Goal: Task Accomplishment & Management: Use online tool/utility

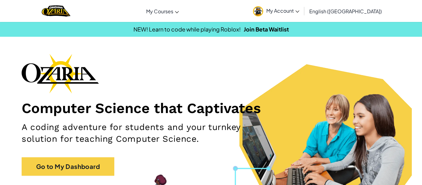
click at [299, 8] on span "My Account" at bounding box center [282, 10] width 33 height 6
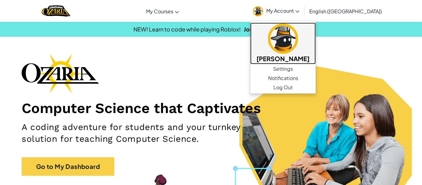
click at [309, 57] on h5 "[PERSON_NAME]" at bounding box center [282, 59] width 53 height 10
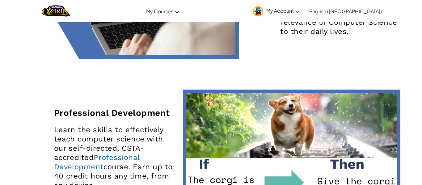
scroll to position [1025, 0]
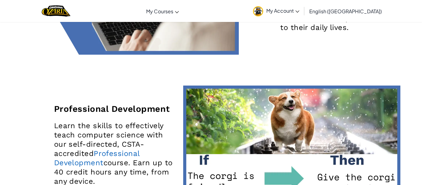
drag, startPoint x: 208, startPoint y: 112, endPoint x: 112, endPoint y: 118, distance: 95.6
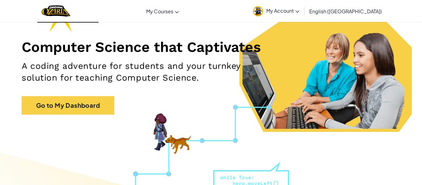
scroll to position [0, 0]
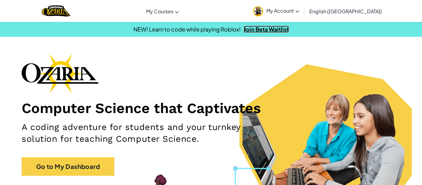
click at [277, 29] on link "Join Beta Waitlist" at bounding box center [266, 29] width 45 height 7
click at [299, 11] on span "My Account" at bounding box center [282, 10] width 33 height 6
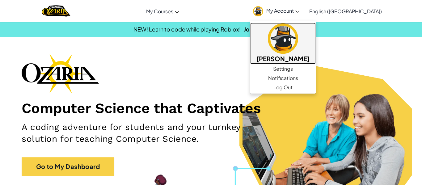
click at [309, 57] on h5 "[PERSON_NAME]" at bounding box center [282, 59] width 53 height 10
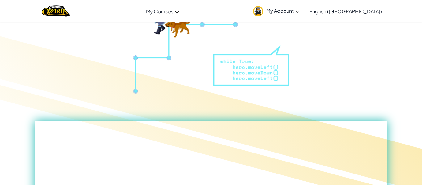
scroll to position [179, 0]
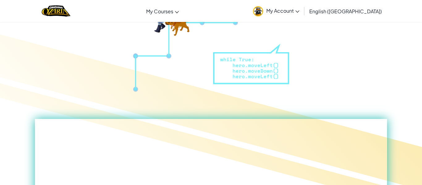
click at [299, 13] on span "My Account" at bounding box center [282, 10] width 33 height 6
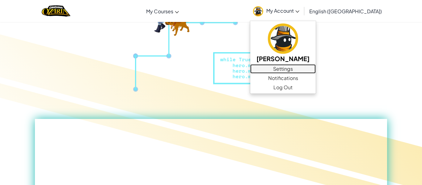
click at [316, 68] on link "Settings" at bounding box center [282, 68] width 65 height 9
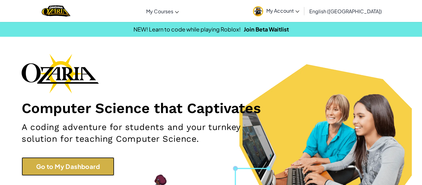
click at [83, 161] on link "Go to My Dashboard" at bounding box center [68, 166] width 93 height 19
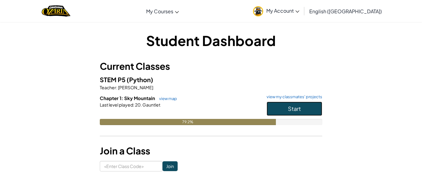
click at [309, 112] on button "Start" at bounding box center [295, 109] width 56 height 14
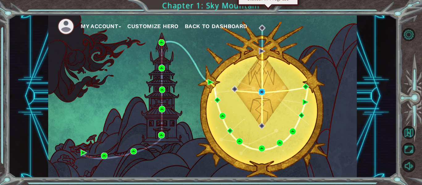
click at [263, 90] on img at bounding box center [262, 92] width 6 height 6
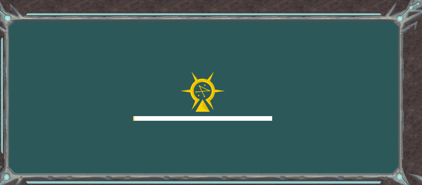
click at [263, 90] on div at bounding box center [202, 96] width 139 height 49
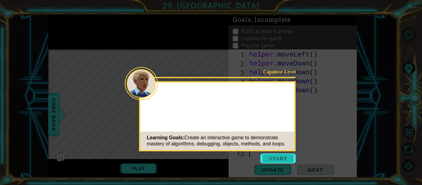
click at [280, 160] on button "Start" at bounding box center [277, 159] width 35 height 10
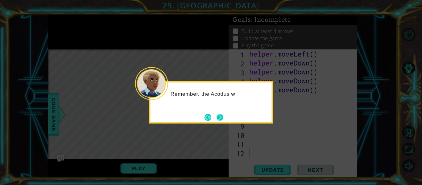
click at [217, 111] on div "Remember, the Acodus w" at bounding box center [211, 102] width 124 height 42
click at [218, 115] on button "Next" at bounding box center [220, 117] width 7 height 7
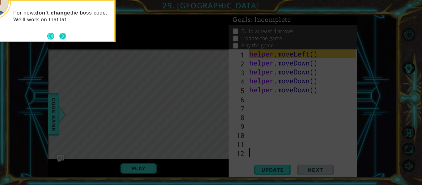
click at [63, 33] on button "Next" at bounding box center [62, 36] width 7 height 7
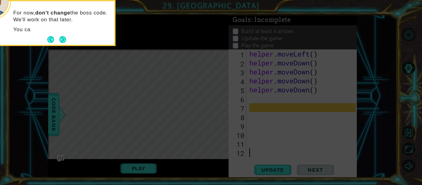
click at [63, 33] on div "For now, don't change the boss code. We'll work on that later. You ca" at bounding box center [53, 24] width 121 height 41
click at [62, 40] on button "Next" at bounding box center [62, 39] width 7 height 7
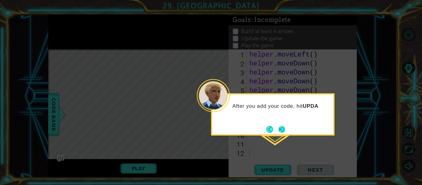
click at [284, 129] on button "Next" at bounding box center [281, 129] width 7 height 7
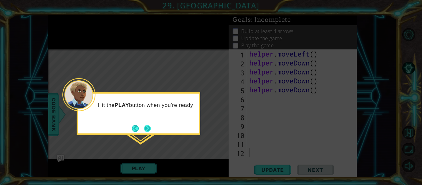
click at [147, 128] on button "Next" at bounding box center [147, 128] width 7 height 7
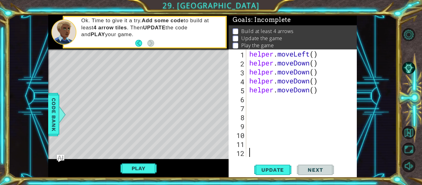
click at [319, 96] on div "helper . moveLeft ( ) helper . moveDown ( ) helper . moveDown ( ) helper . move…" at bounding box center [303, 111] width 111 height 125
click at [319, 55] on div "helper . moveLeft ( ) helper . moveDown ( ) helper . moveDown ( ) helper . move…" at bounding box center [303, 111] width 111 height 125
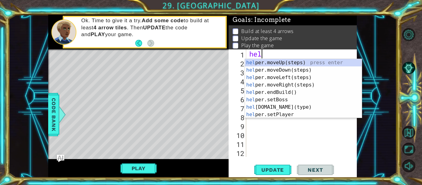
type textarea "h"
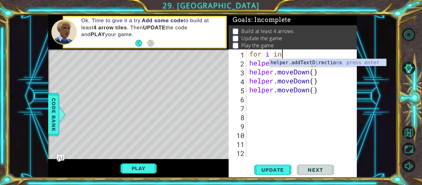
scroll to position [0, 1]
click at [319, 61] on div "helper.addTextD i rectio n s press enter" at bounding box center [327, 70] width 117 height 22
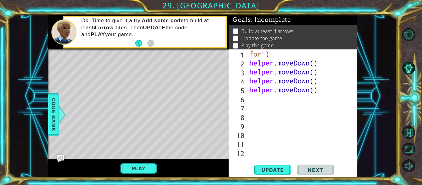
click at [294, 53] on div "for ") helper . moveDown ( ) helper . moveDown ( ) helper . moveDown ( ) helper…" at bounding box center [303, 111] width 111 height 125
type textarea "f"
click at [311, 61] on div "helper . moveDown ( ) helper . moveDown ( ) helper . moveDown ( ) helper . move…" at bounding box center [303, 111] width 111 height 125
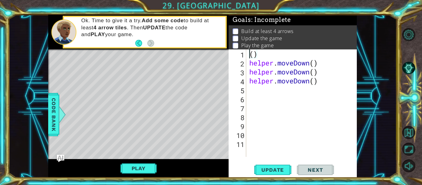
click at [311, 62] on div "( ) helper . moveDown ( ) helper . moveDown ( ) helper . moveDown ( )" at bounding box center [303, 111] width 111 height 125
click at [310, 66] on div "( ) helper . moveDown ( ) helper . moveDown ( )" at bounding box center [303, 111] width 111 height 125
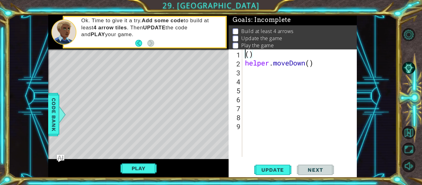
click at [314, 62] on div "( ) helper . moveDown ( )" at bounding box center [301, 111] width 115 height 125
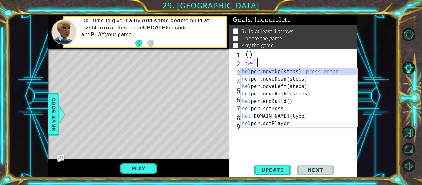
type textarea "h"
type textarea "("
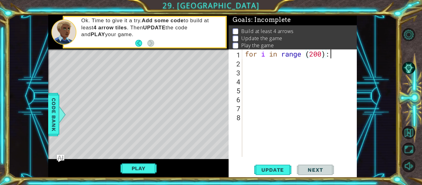
scroll to position [0, 4]
type textarea "for i in range (200):"
click at [252, 63] on div "for i in range ( 200 ) :" at bounding box center [301, 111] width 115 height 125
type textarea "b"
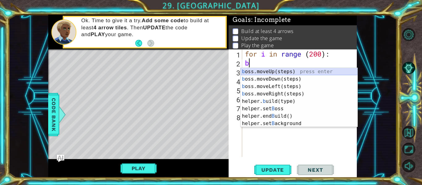
click at [251, 71] on div "b oss.moveUp(steps) press enter b oss.moveDown(steps) press enter b oss.moveLef…" at bounding box center [299, 105] width 117 height 74
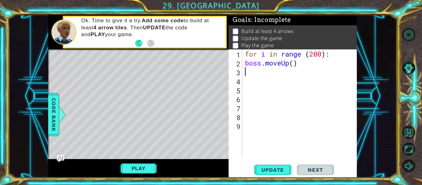
click at [295, 62] on div "for i in range ( 200 ) : boss . moveUp ( )" at bounding box center [301, 111] width 115 height 125
type textarea "boss.moveUp(4)"
click at [269, 73] on div "for i in range ( 200 ) : boss . moveUp ( 4 )" at bounding box center [301, 111] width 115 height 125
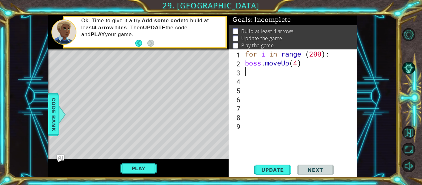
type textarea "b"
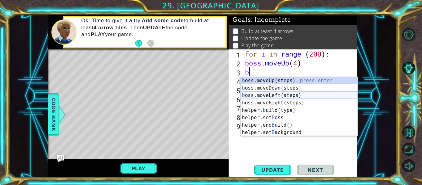
click at [268, 94] on div "b oss.moveUp(steps) press enter b oss.moveDown(steps) press enter b oss.moveLef…" at bounding box center [299, 114] width 117 height 74
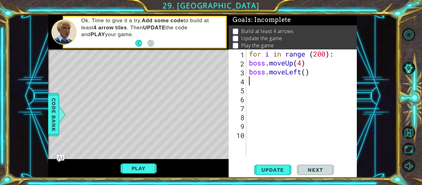
click at [306, 72] on div "for i in range ( 200 ) : boss . moveUp ( 4 ) boss . moveLeft ( )" at bounding box center [303, 111] width 111 height 125
type textarea "boss.moveLeft(3)"
click at [279, 80] on div "for i in range ( 200 ) : boss . moveUp ( 4 ) boss . moveLeft ( 3 )" at bounding box center [303, 111] width 111 height 125
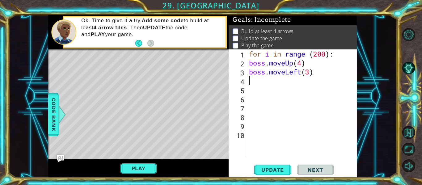
type textarea "b"
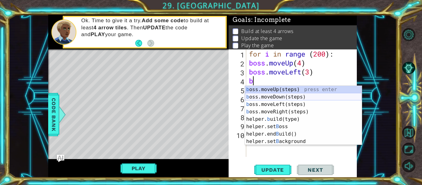
click at [267, 96] on div "b oss.moveUp(steps) press enter b oss.moveDown(steps) press enter b oss.moveLef…" at bounding box center [303, 123] width 117 height 74
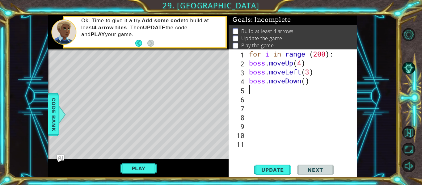
click at [307, 82] on div "for i in range ( 200 ) : boss . moveUp ( 4 ) boss . moveLeft ( 3 ) boss . moveD…" at bounding box center [303, 111] width 111 height 125
type textarea "boss.moveDown(4)"
click at [292, 86] on div "for i in range ( 200 ) : boss . moveUp ( 4 ) boss . moveLeft ( 3 ) boss . moveD…" at bounding box center [303, 111] width 111 height 125
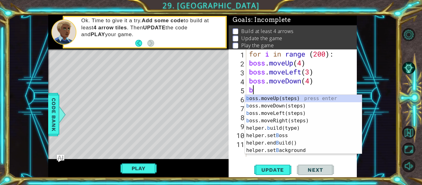
type textarea "b"
click at [274, 118] on div "b oss.moveUp(steps) press enter b oss.moveDown(steps) press enter b oss.moveLef…" at bounding box center [303, 132] width 117 height 74
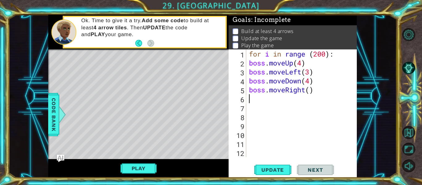
click at [310, 91] on div "for i in range ( 200 ) : boss . moveUp ( 4 ) boss . moveLeft ( 3 ) boss . moveD…" at bounding box center [303, 111] width 111 height 125
click at [279, 171] on span "Update" at bounding box center [272, 170] width 35 height 6
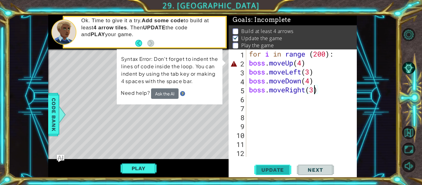
scroll to position [2, 0]
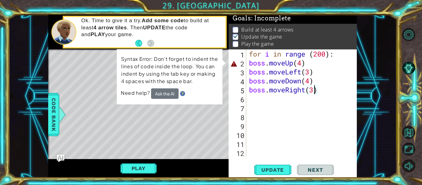
click at [302, 65] on div "for i in range ( 200 ) : boss . moveUp ( 4 ) boss . moveLeft ( 3 ) boss . moveD…" at bounding box center [303, 111] width 111 height 125
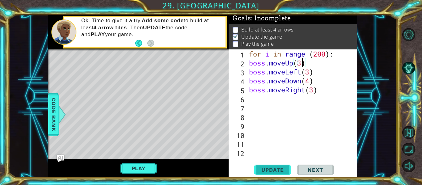
click at [277, 172] on span "Update" at bounding box center [272, 170] width 35 height 6
click at [278, 169] on span "Update" at bounding box center [272, 170] width 35 height 6
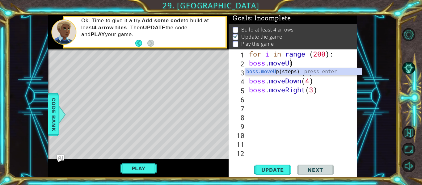
scroll to position [0, 2]
click at [317, 60] on div "for i in range ( 200 ) : boss . moveU ) boss . moveLeft ( 3 ) boss . moveDown (…" at bounding box center [303, 111] width 111 height 125
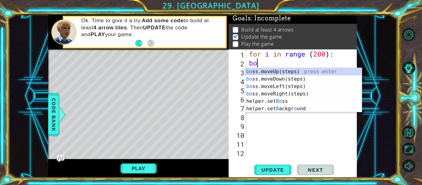
scroll to position [0, 0]
type textarea "b"
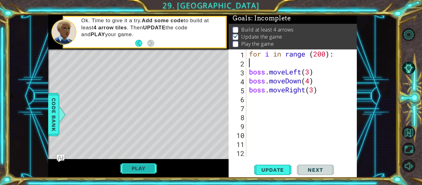
click at [150, 169] on button "Play" at bounding box center [138, 168] width 36 height 12
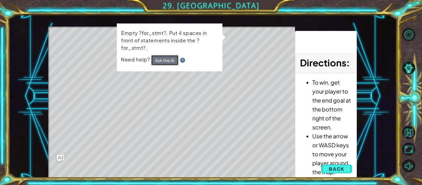
click at [161, 61] on button "Ask the AI" at bounding box center [164, 60] width 27 height 11
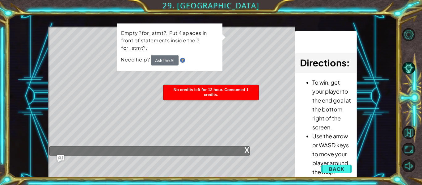
click at [180, 58] on img at bounding box center [182, 60] width 5 height 5
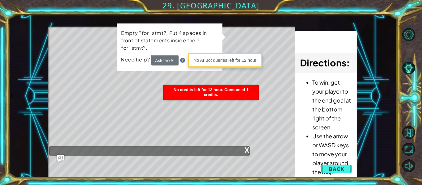
click at [180, 58] on img at bounding box center [182, 60] width 5 height 5
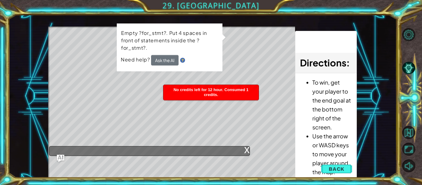
click at [183, 58] on img at bounding box center [182, 60] width 5 height 5
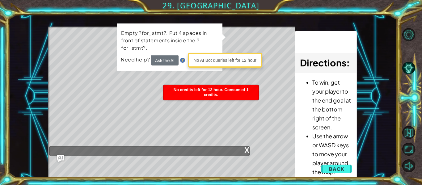
click at [183, 58] on img at bounding box center [182, 60] width 5 height 5
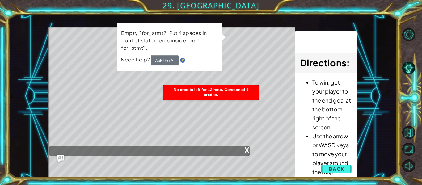
click at [183, 58] on img at bounding box center [182, 60] width 5 height 5
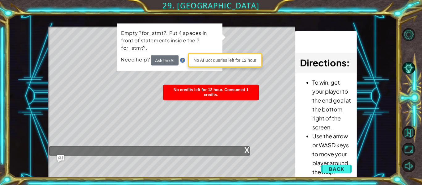
click at [183, 58] on img at bounding box center [182, 60] width 5 height 5
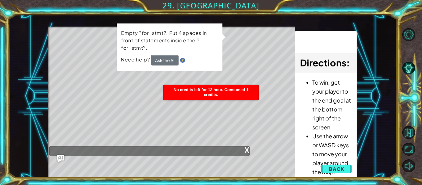
click at [183, 58] on img at bounding box center [182, 60] width 5 height 5
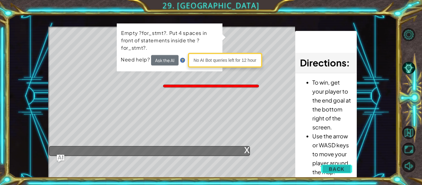
click at [343, 168] on span "Back" at bounding box center [337, 169] width 16 height 6
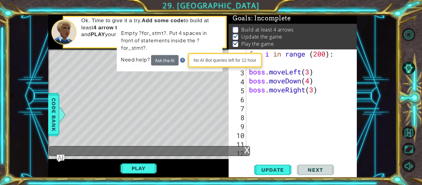
click at [246, 149] on div "x" at bounding box center [247, 149] width 6 height 6
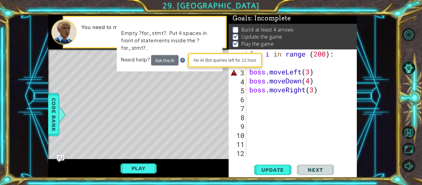
click at [255, 99] on div "for i in range ( 200 ) : boss . moveLeft ( 3 ) boss . moveDown ( 4 ) boss . mov…" at bounding box center [303, 111] width 111 height 125
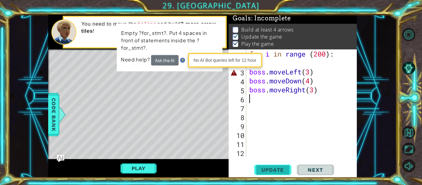
click at [273, 171] on span "Update" at bounding box center [272, 170] width 35 height 6
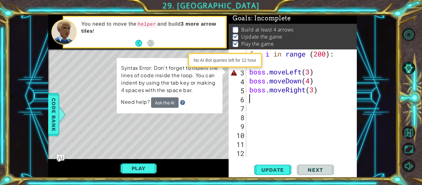
click at [271, 62] on div "for i in range ( 200 ) : boss . moveLeft ( 3 ) boss . moveDown ( 4 ) boss . mov…" at bounding box center [303, 111] width 111 height 125
click at [328, 61] on div "for i in range ( 200 ) : boss . moveLeft ( 3 ) boss . moveDown ( 4 ) boss . mov…" at bounding box center [303, 111] width 111 height 125
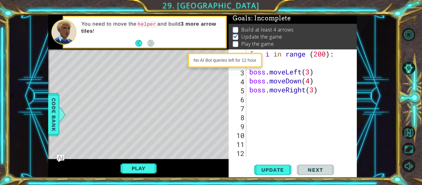
click at [265, 62] on div "for i in range ( 200 ) : ; boss . moveLeft ( 3 ) boss . moveDown ( 4 ) boss . m…" at bounding box center [303, 111] width 111 height 125
click at [265, 62] on div "for i in range ( 200 ) : ; boss . moveLeft ( 3 ) boss . moveDown ( 4 ) boss . m…" at bounding box center [301, 102] width 107 height 107
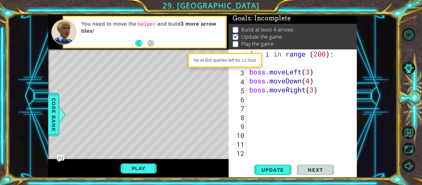
click at [265, 62] on div "for i in range ( 200 ) : ; boss . moveLeft ( 3 ) boss . moveDown ( 4 ) boss . m…" at bounding box center [303, 111] width 111 height 125
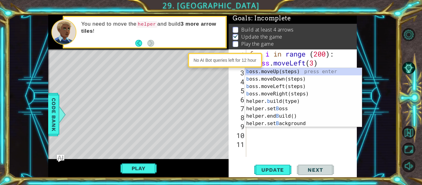
scroll to position [0, 0]
click at [257, 72] on div "b oss.moveUp(steps) press enter b oss.moveDown(steps) press enter b oss.moveLef…" at bounding box center [303, 105] width 117 height 74
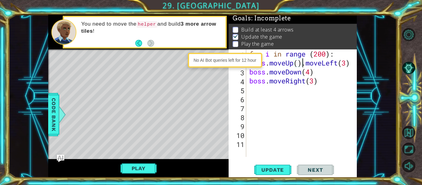
click at [299, 65] on div "for i in range ( 200 ) : boss . moveUp ( ) . moveLeft ( 3 ) boss . moveDown ( 4…" at bounding box center [303, 111] width 111 height 125
type textarea "boss.moveUp(4).moveLeft(3)"
click at [265, 172] on span "Update" at bounding box center [272, 170] width 35 height 6
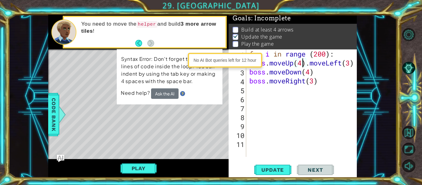
click at [264, 124] on div "for i in range ( 200 ) : boss . moveUp ( 4 ) . moveLeft ( 3 ) boss . moveDown (…" at bounding box center [303, 111] width 111 height 125
click at [309, 65] on div "for i in range ( 200 ) : boss . moveUp ( 4 ) . moveLeft ( 3 ) boss . moveDown (…" at bounding box center [303, 111] width 111 height 125
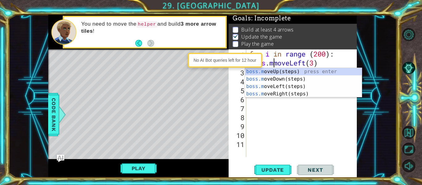
click at [339, 64] on div "for i in range ( 200 ) : boss . mmoveLeft ( 3 ) boss . moveDown ( 4 ) boss . mo…" at bounding box center [303, 111] width 111 height 125
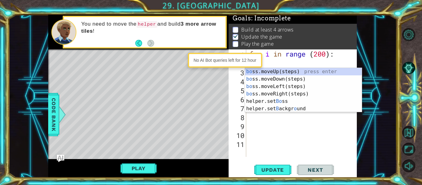
type textarea "b"
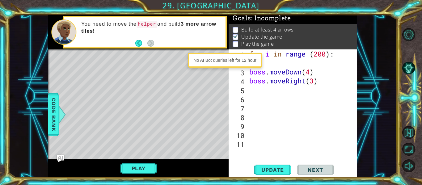
click at [333, 71] on div "for i in range ( 200 ) : boss . moveDown ( 4 ) boss . moveRight ( 3 )" at bounding box center [303, 111] width 111 height 125
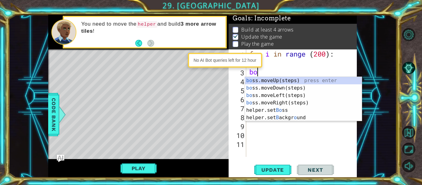
type textarea "b"
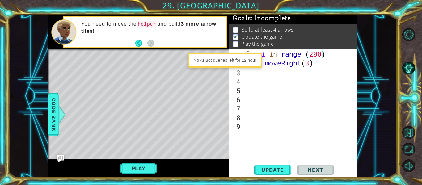
scroll to position [0, 4]
click at [314, 63] on div "for i in range ( 200 ) : boss . moveRight ( 3 )" at bounding box center [301, 111] width 115 height 125
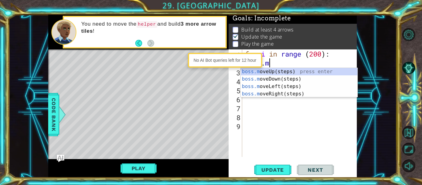
scroll to position [0, 0]
type textarea "b"
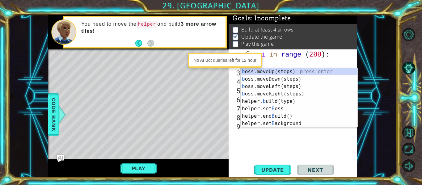
scroll to position [0, 0]
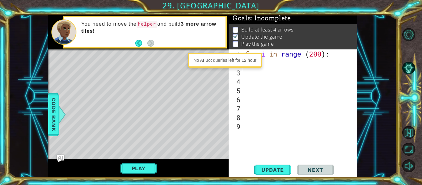
type textarea "b"
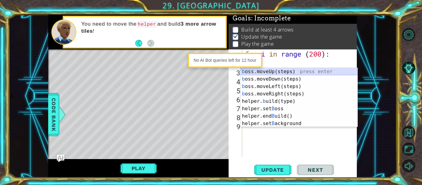
click at [282, 69] on div "b oss.moveUp(steps) press enter b oss.moveDown(steps) press enter b oss.moveLef…" at bounding box center [299, 105] width 117 height 74
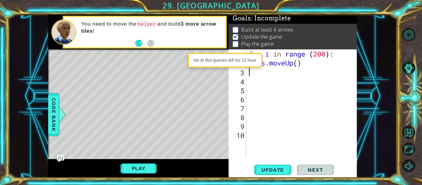
click at [299, 63] on div "for i in range ( 200 ) : boss . moveUp ( )" at bounding box center [303, 111] width 111 height 125
type textarea "boss.moveUp(5)"
click at [275, 172] on span "Update" at bounding box center [272, 170] width 35 height 6
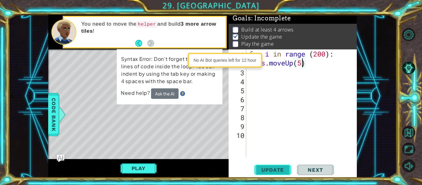
click at [275, 172] on span "Update" at bounding box center [272, 170] width 35 height 6
click at [324, 72] on div "for i in range ( 200 ) : boss . moveUp ( 5 )" at bounding box center [303, 111] width 111 height 125
click at [314, 64] on div "for i in range ( 200 ) : boss . moveUp ( 5 )" at bounding box center [303, 111] width 111 height 125
type textarea "boss.moveUp(5)"
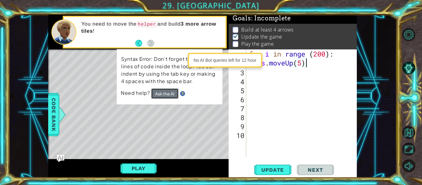
click at [171, 95] on button "Ask the AI" at bounding box center [164, 93] width 27 height 11
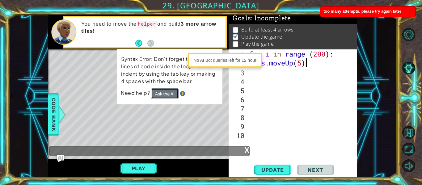
click at [171, 95] on button "Ask the AI" at bounding box center [164, 93] width 27 height 11
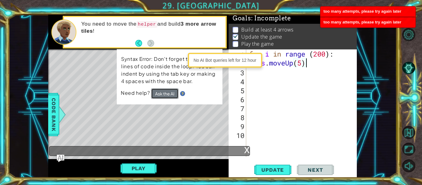
click at [171, 95] on button "Ask the AI" at bounding box center [165, 93] width 28 height 11
click at [171, 95] on button "Ask the AI" at bounding box center [164, 93] width 27 height 11
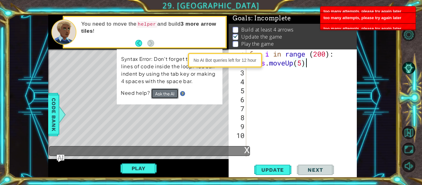
click at [171, 95] on button "Ask the AI" at bounding box center [164, 93] width 27 height 11
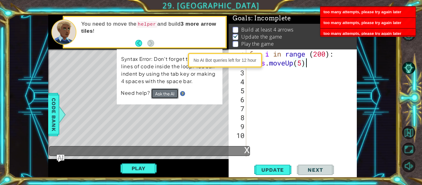
click at [171, 95] on button "Ask the AI" at bounding box center [164, 93] width 27 height 11
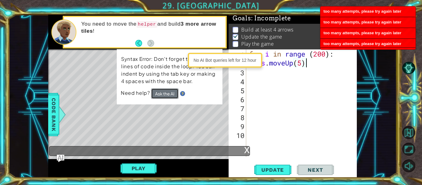
click at [171, 95] on button "Ask the AI" at bounding box center [164, 93] width 27 height 11
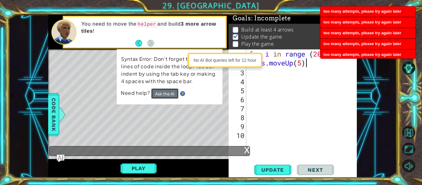
click at [171, 95] on button "Ask the AI" at bounding box center [164, 93] width 27 height 11
click at [171, 95] on button "Ask the AI" at bounding box center [165, 93] width 28 height 11
click at [171, 95] on button "Ask the AI" at bounding box center [164, 93] width 27 height 11
click at [246, 151] on div "x" at bounding box center [247, 149] width 6 height 6
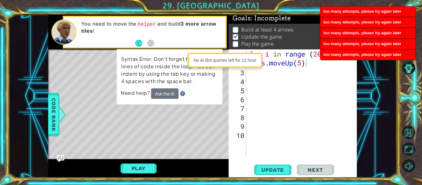
click at [310, 172] on span "Next" at bounding box center [314, 170] width 27 height 6
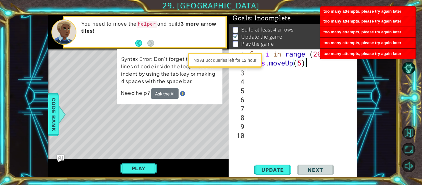
click at [310, 172] on span "Next" at bounding box center [314, 170] width 27 height 6
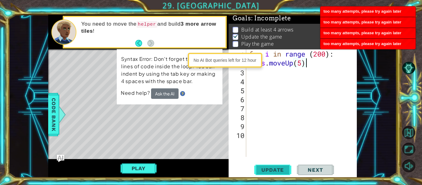
click at [280, 172] on span "Update" at bounding box center [272, 170] width 35 height 6
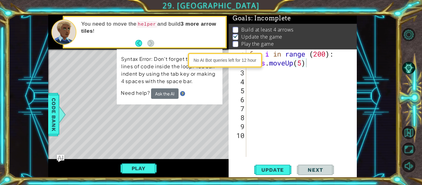
drag, startPoint x: 248, startPoint y: 40, endPoint x: 239, endPoint y: 138, distance: 98.6
click at [242, 141] on div "Goals : Incomplete Build at least 4 arrows Update the game Play the game boss.m…" at bounding box center [293, 96] width 128 height 163
click at [133, 167] on button "Play" at bounding box center [138, 168] width 36 height 12
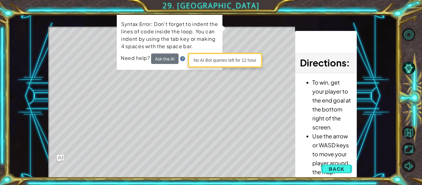
drag, startPoint x: 95, startPoint y: 73, endPoint x: 90, endPoint y: 70, distance: 5.1
click at [92, 70] on div "Level Map" at bounding box center [190, 118] width 285 height 182
drag, startPoint x: 80, startPoint y: 76, endPoint x: 81, endPoint y: 44, distance: 31.5
click at [91, 65] on div "Level Map" at bounding box center [190, 118] width 285 height 182
click at [84, 40] on div "Level Map" at bounding box center [190, 118] width 285 height 182
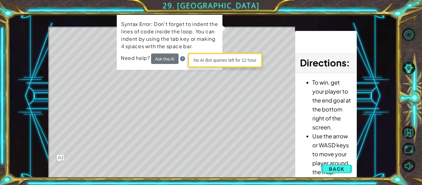
drag, startPoint x: 82, startPoint y: 40, endPoint x: 183, endPoint y: 51, distance: 101.6
click at [184, 52] on div "1 ההההההההההההההההההההההההההההההההההההההההההההההההההההההההההההההההההההההההההההה…" at bounding box center [202, 96] width 309 height 163
drag, startPoint x: 337, startPoint y: 170, endPoint x: 335, endPoint y: 166, distance: 3.9
click at [337, 168] on span "Back" at bounding box center [337, 169] width 16 height 6
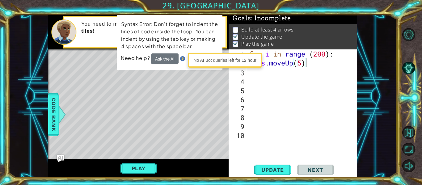
click at [324, 68] on div "for i in range ( 200 ) : boss . moveUp ( 5 )" at bounding box center [303, 111] width 111 height 125
click at [316, 66] on div "for i in range ( 200 ) : boss . moveUp ( 5 )" at bounding box center [303, 111] width 111 height 125
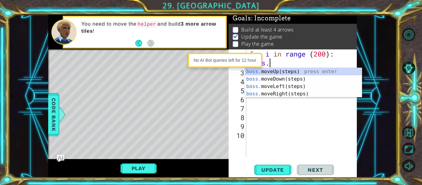
type textarea "b"
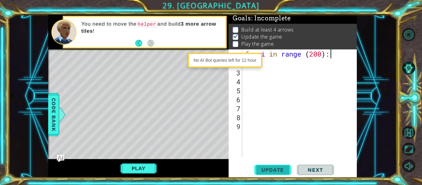
click at [281, 169] on span "Update" at bounding box center [272, 170] width 35 height 6
type textarea "f"
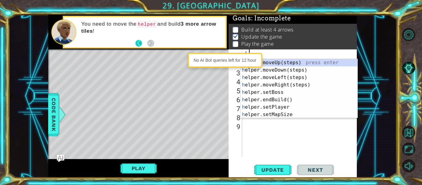
click at [143, 42] on button "Back" at bounding box center [141, 43] width 12 height 7
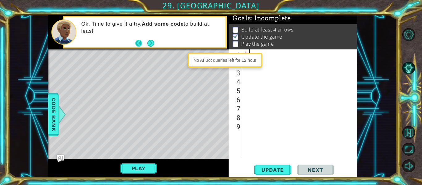
click at [139, 40] on button "Back" at bounding box center [141, 43] width 12 height 7
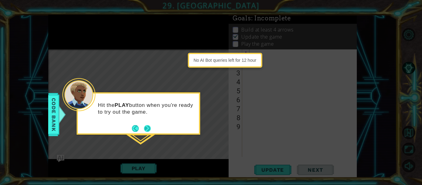
click at [147, 125] on button "Next" at bounding box center [147, 128] width 7 height 7
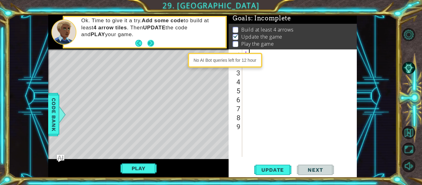
click at [147, 42] on button "Back" at bounding box center [141, 43] width 12 height 7
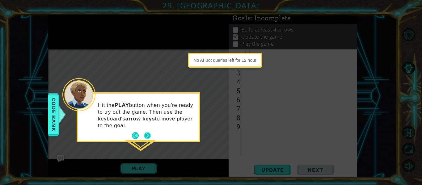
click at [145, 132] on button "Next" at bounding box center [147, 135] width 7 height 7
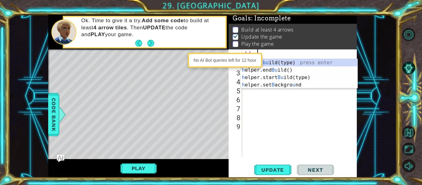
scroll to position [0, 0]
click at [271, 64] on div "h elper. bu ild(type) press enter h elper.end Bu ild() press enter h elper.star…" at bounding box center [299, 81] width 117 height 44
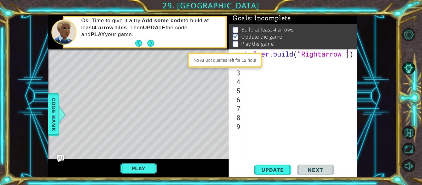
scroll to position [0, 5]
type textarea "helper.build("Rightarrow")"
click at [271, 165] on button "Update" at bounding box center [272, 170] width 37 height 13
drag, startPoint x: 139, startPoint y: 168, endPoint x: 136, endPoint y: 168, distance: 3.4
click at [136, 168] on button "Play" at bounding box center [138, 168] width 36 height 12
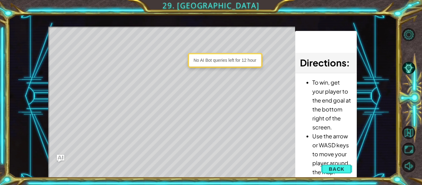
drag, startPoint x: 89, startPoint y: 51, endPoint x: 101, endPoint y: 49, distance: 12.2
click at [94, 50] on div "Level Map" at bounding box center [190, 118] width 285 height 182
drag, startPoint x: 108, startPoint y: 52, endPoint x: 346, endPoint y: 124, distance: 248.8
click at [308, 130] on div "1 ההההההההההההההההההההההההההההההההההההההההההההההההההההההההההההההההההההההההההההה…" at bounding box center [202, 96] width 309 height 163
click at [339, 162] on div "1 ההההההההההההההההההההההההההההההההההההההההההההההההההההההההההההההההההההההההההההה…" at bounding box center [202, 96] width 309 height 163
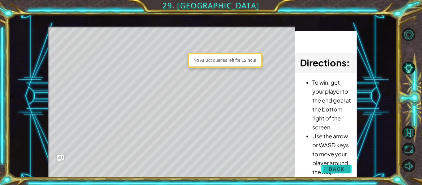
click at [336, 165] on button "Back" at bounding box center [336, 169] width 31 height 12
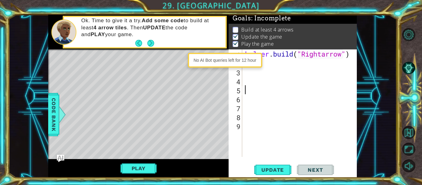
scroll to position [0, 0]
click at [215, 117] on div "1 ההההההההההההההההההההההההההההההההההההההההההההההההההההההההההההההההההההההההההההה…" at bounding box center [202, 96] width 309 height 163
click at [253, 71] on div "helper . build ( "Rightarrow" )" at bounding box center [301, 111] width 115 height 125
click at [265, 66] on div "helper . build ( "Rightarrow" )" at bounding box center [301, 111] width 115 height 125
click at [271, 83] on div "helper . build ( "Rightarrow" )" at bounding box center [301, 111] width 115 height 125
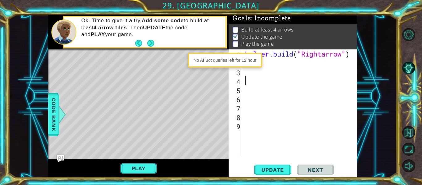
click at [272, 69] on div "helper . build ( "Rightarrow" )" at bounding box center [301, 111] width 115 height 125
click at [352, 53] on div "helper . build ( "Rightarrow" )" at bounding box center [301, 111] width 115 height 125
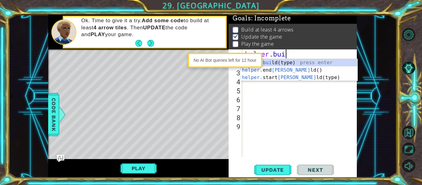
type textarea "h"
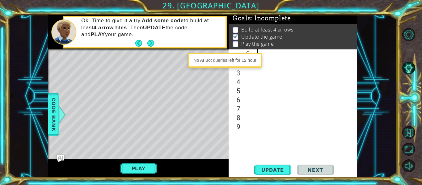
scroll to position [0, 0]
click at [151, 41] on button "Next" at bounding box center [150, 43] width 7 height 7
click at [151, 41] on div "Ok. Time to give it a try. Add some code to build at least 4 arrow tiles . Then…" at bounding box center [138, 32] width 180 height 35
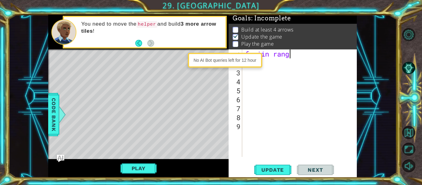
scroll to position [0, 2]
type textarea "foriin range"
